Goal: Task Accomplishment & Management: Manage account settings

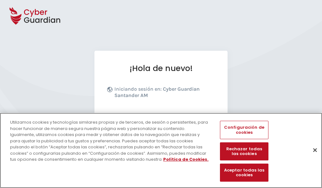
scroll to position [78, 0]
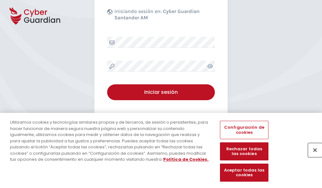
click at [312, 156] on button "Cerrar" at bounding box center [315, 150] width 14 height 14
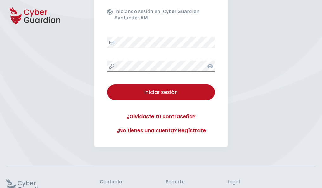
scroll to position [123, 0]
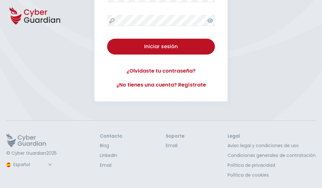
click at [107, 39] on button "Iniciar sesión" at bounding box center [161, 47] width 108 height 16
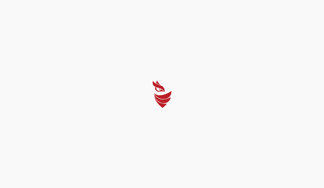
select select "Português (BR)"
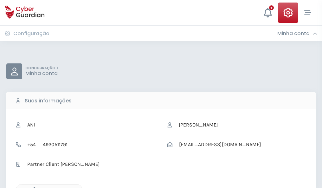
click at [33, 187] on icon "button" at bounding box center [32, 189] width 5 height 5
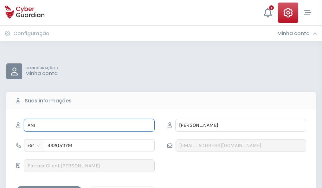
click at [89, 125] on input "ANI" at bounding box center [89, 125] width 131 height 13
type input "A"
type input "Chita"
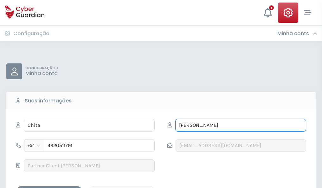
click at [240, 125] on input "GALVÁN" at bounding box center [240, 125] width 131 height 13
type input "G"
type input "Román"
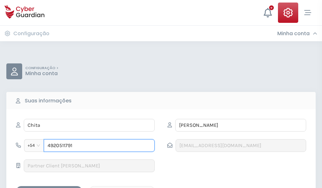
click at [99, 145] on input "4920511791" at bounding box center [99, 145] width 111 height 13
type input "4"
type input "4877135425"
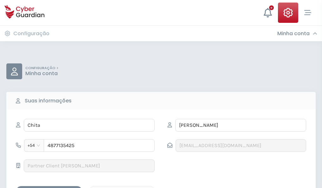
click at [49, 187] on div "Salvar alterações" at bounding box center [49, 191] width 57 height 8
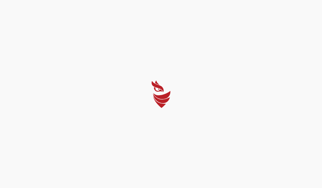
select select "Português (BR)"
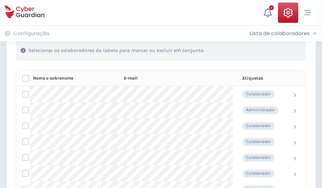
scroll to position [271, 0]
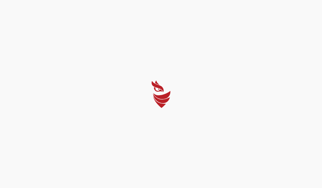
select select "Português (BR)"
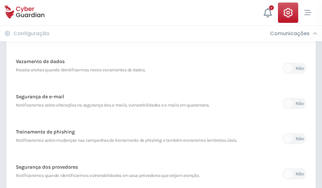
scroll to position [333, 0]
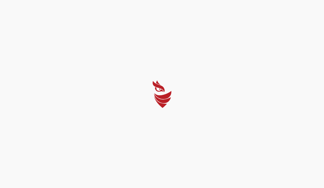
select select "Português (BR)"
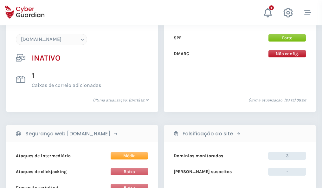
scroll to position [659, 0]
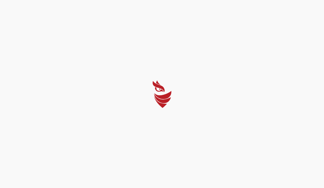
select select "Português (BR)"
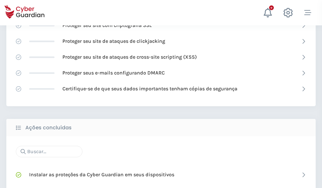
scroll to position [422, 0]
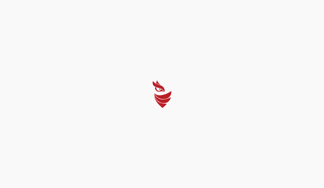
select select "Português (BR)"
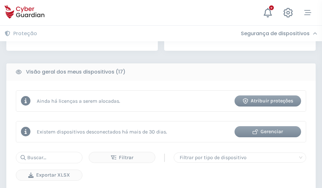
scroll to position [621, 0]
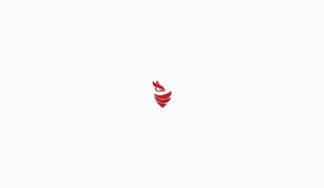
select select "Português (BR)"
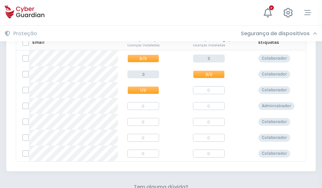
scroll to position [272, 0]
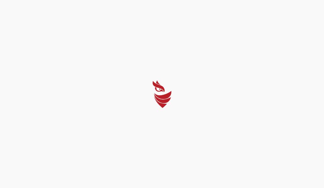
select select "Português (BR)"
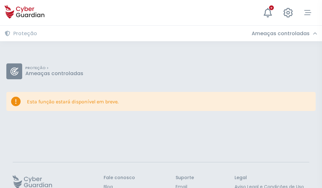
scroll to position [41, 0]
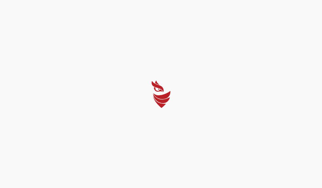
select select "Português (BR)"
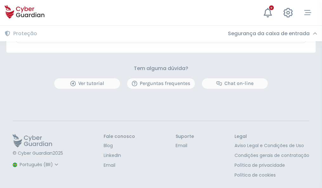
scroll to position [372, 0]
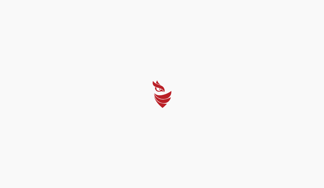
select select "Português (BR)"
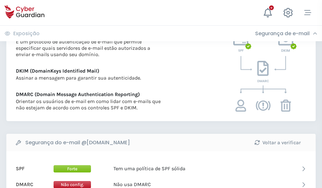
scroll to position [342, 0]
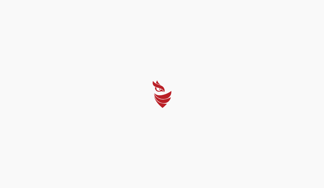
select select "Português (BR)"
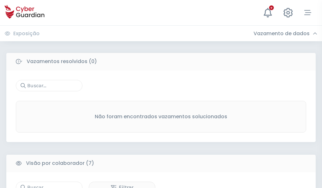
scroll to position [524, 0]
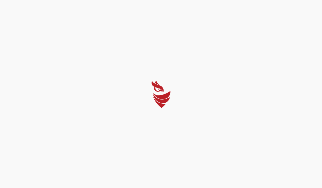
select select "Português (BR)"
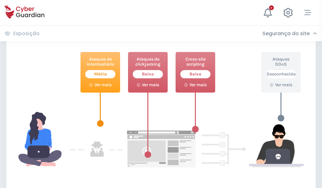
scroll to position [345, 0]
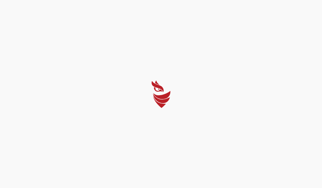
select select "Português (BR)"
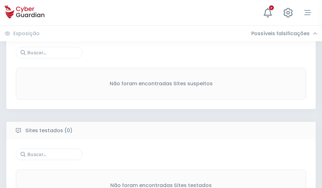
scroll to position [331, 0]
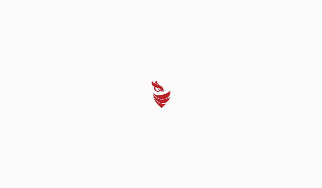
select select "Português (BR)"
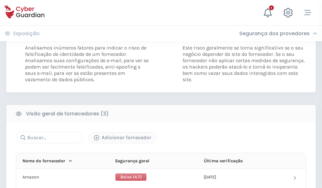
scroll to position [354, 0]
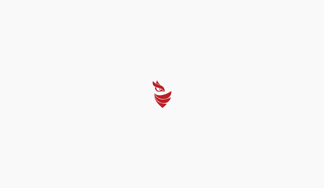
select select "Português (BR)"
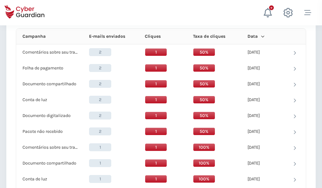
scroll to position [568, 0]
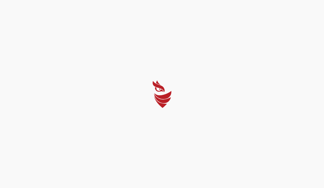
select select "Português (BR)"
